Goal: Find specific page/section: Find specific page/section

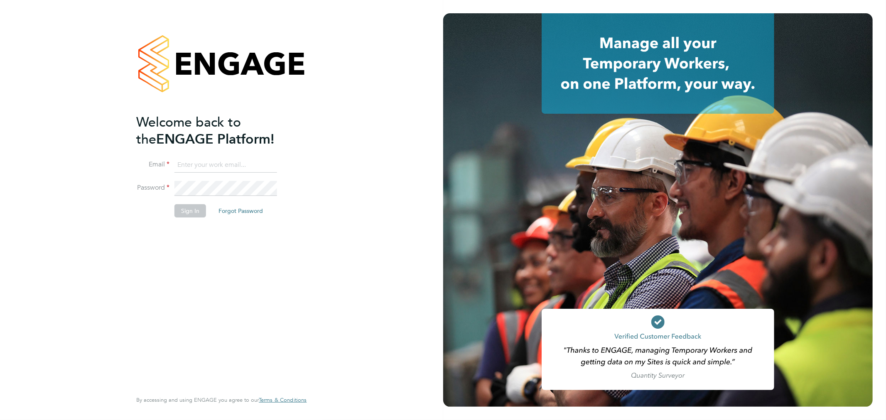
click at [209, 162] on input at bounding box center [225, 165] width 103 height 15
type input "rachel.graham2@uk.g4s.com"
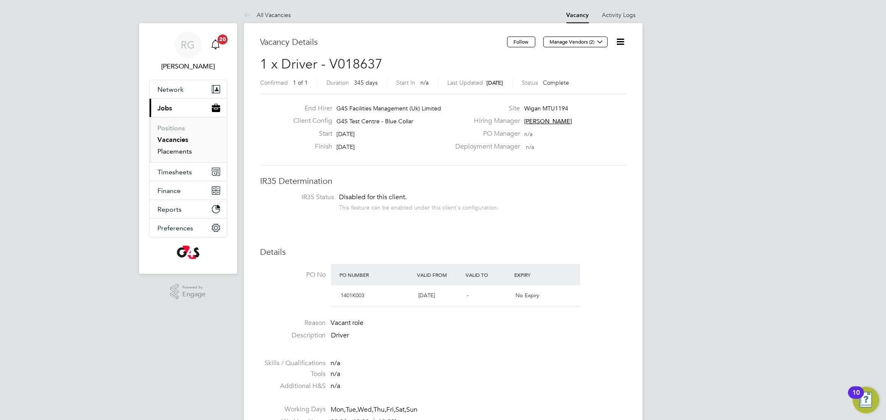
click at [176, 153] on link "Placements" at bounding box center [175, 151] width 34 height 8
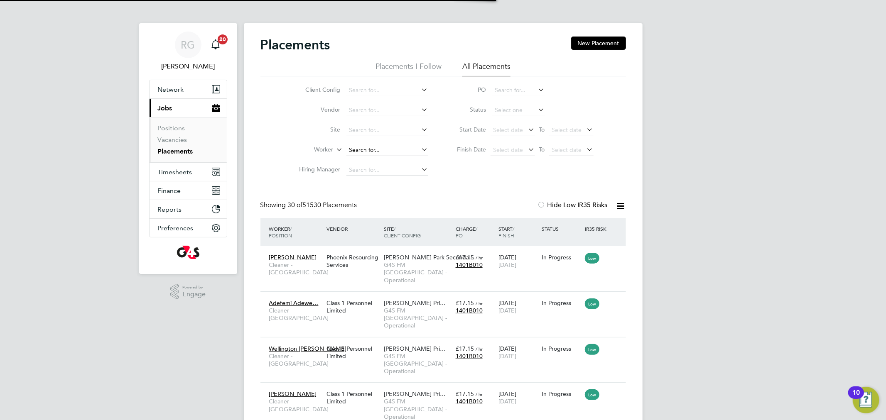
scroll to position [31, 72]
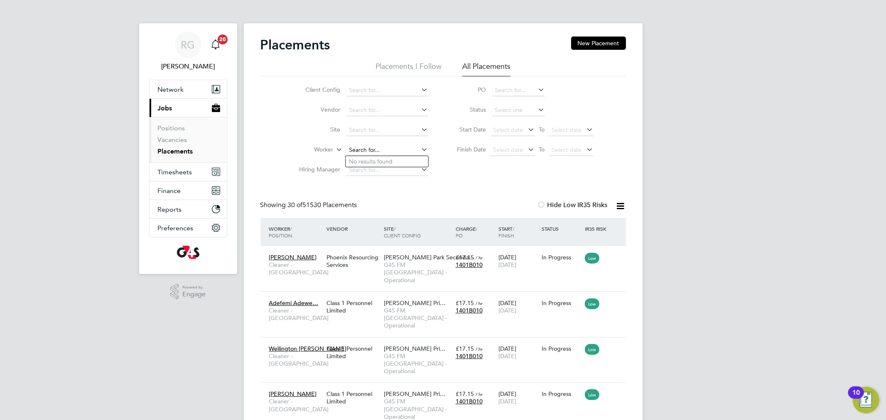
click at [383, 148] on input at bounding box center [387, 151] width 82 height 12
click at [376, 160] on b "[PERSON_NAME]" at bounding box center [389, 161] width 48 height 7
type input "[PERSON_NAME]"
